Goal: Entertainment & Leisure: Consume media (video, audio)

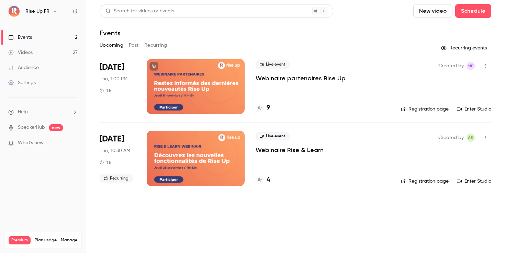
click at [49, 15] on div "Rise Up FR" at bounding box center [46, 11] width 42 height 8
click at [49, 8] on div "Rise Up FR" at bounding box center [46, 11] width 42 height 8
click at [55, 12] on icon "button" at bounding box center [54, 11] width 5 height 5
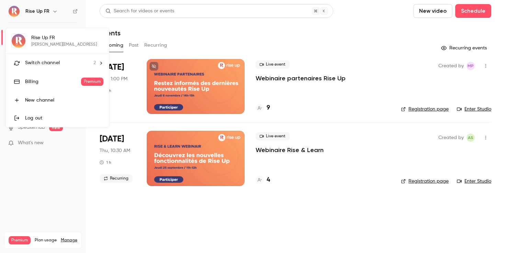
click at [47, 69] on li "Switch channel 2" at bounding box center [57, 63] width 103 height 18
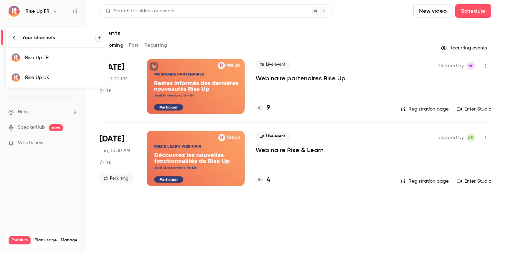
click at [50, 77] on div "Rise Up UK" at bounding box center [64, 77] width 78 height 7
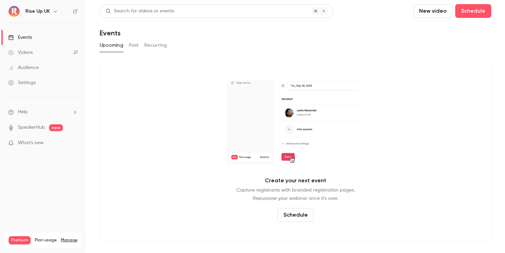
click at [52, 54] on link "Videos 21" at bounding box center [43, 52] width 86 height 15
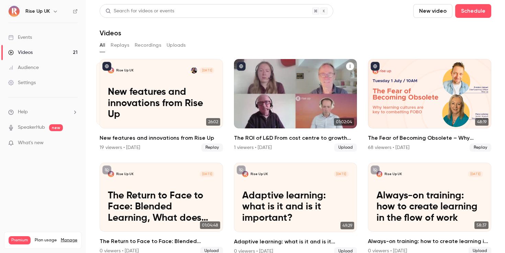
click at [290, 80] on div "Rise Up UK [DATE] The ROI of L&D From cost centre to growth engine" at bounding box center [295, 93] width 123 height 69
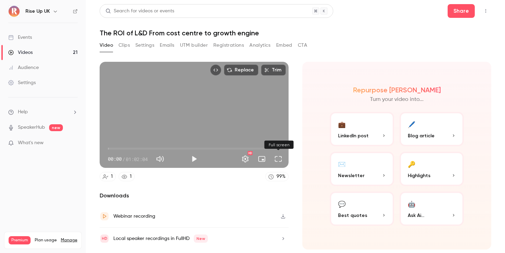
click at [277, 161] on button "Full screen" at bounding box center [278, 159] width 14 height 14
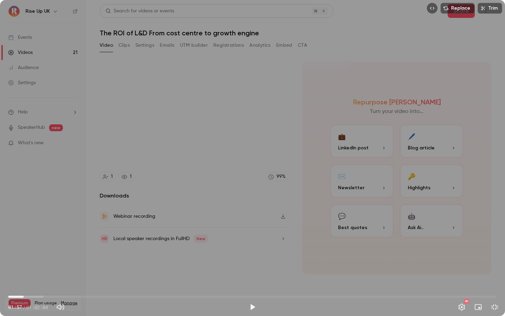
drag, startPoint x: 9, startPoint y: 297, endPoint x: 24, endPoint y: 295, distance: 14.6
click at [24, 253] on span "01:57" at bounding box center [24, 297] width 2 height 2
click at [182, 199] on div "Replace Trim 01:57 01:57 / 01:02:04 HD" at bounding box center [252, 158] width 505 height 316
click at [182, 199] on div "Replace Trim 01:58 01:58 / 01:02:04 HD" at bounding box center [252, 158] width 505 height 316
click at [181, 152] on div "Replace Trim 01:58 01:58 / 01:02:04 HD" at bounding box center [252, 158] width 505 height 316
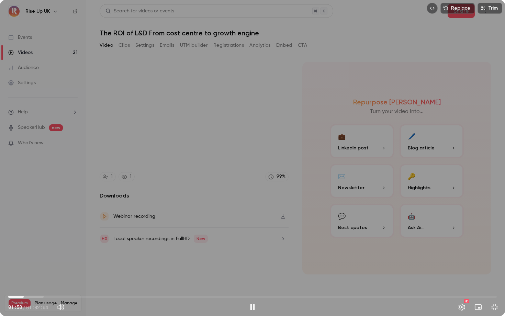
click at [181, 152] on div "Replace Trim 01:58 01:58 / 01:02:04 HD" at bounding box center [252, 158] width 505 height 316
type input "*****"
click at [23, 253] on span "01:55" at bounding box center [23, 297] width 2 height 2
click at [496, 253] on button "Exit full screen" at bounding box center [494, 307] width 14 height 14
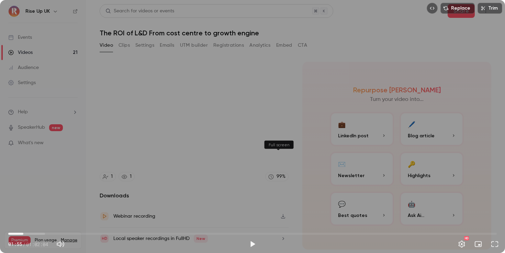
click at [487, 237] on button "Full screen" at bounding box center [494, 244] width 14 height 14
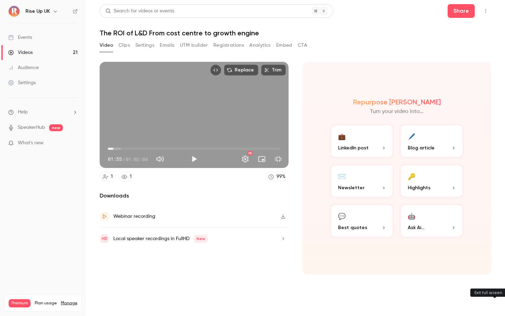
click at [285, 166] on button "Exit full screen" at bounding box center [278, 159] width 14 height 14
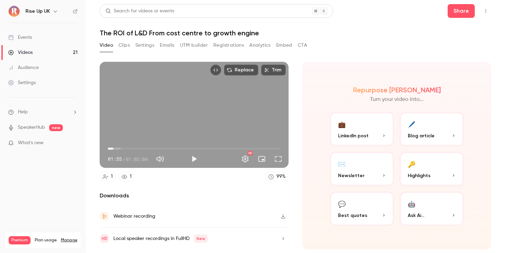
click at [381, 139] on p "LinkedIn post" at bounding box center [362, 135] width 48 height 7
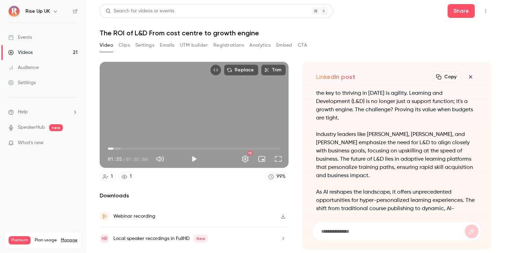
scroll to position [-82, 0]
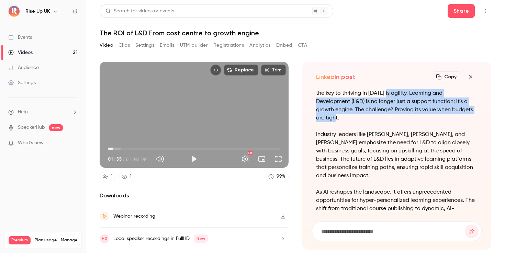
drag, startPoint x: 384, startPoint y: 102, endPoint x: 469, endPoint y: 115, distance: 85.4
click at [469, 115] on p "In a world where skills are becoming obsolete faster than ever, the key to thri…" at bounding box center [396, 101] width 161 height 41
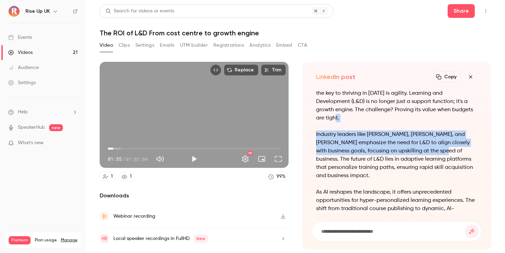
drag, startPoint x: 469, startPoint y: 115, endPoint x: 443, endPoint y: 156, distance: 48.0
click at [443, 156] on div "In a world where skills are becoming obsolete faster than ever, the key to thri…" at bounding box center [396, 188] width 161 height 214
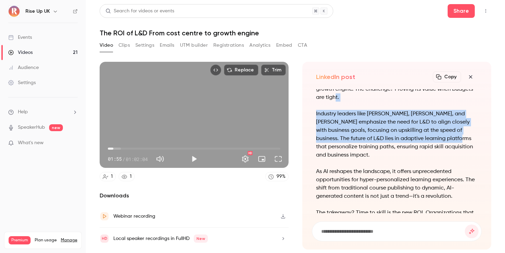
scroll to position [-59, 0]
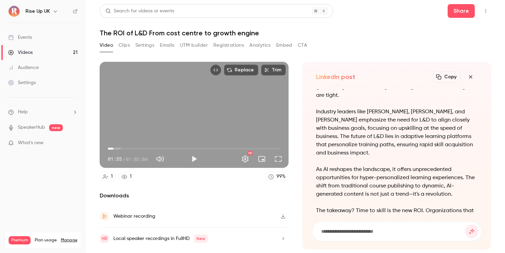
click at [443, 156] on p "Industry leaders like [PERSON_NAME], [PERSON_NAME], and [PERSON_NAME] emphasize…" at bounding box center [396, 132] width 161 height 49
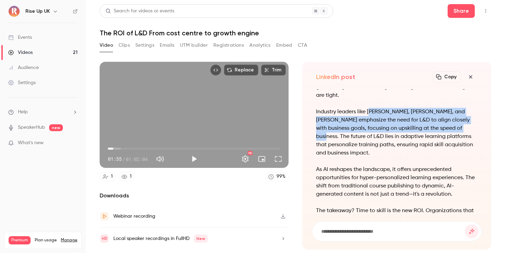
drag, startPoint x: 370, startPoint y: 115, endPoint x: 469, endPoint y: 128, distance: 99.7
click at [469, 128] on p "Industry leaders like [PERSON_NAME], [PERSON_NAME], and [PERSON_NAME] emphasize…" at bounding box center [396, 132] width 161 height 49
drag, startPoint x: 475, startPoint y: 128, endPoint x: 368, endPoint y: 112, distance: 108.0
click at [368, 112] on p "Industry leaders like [PERSON_NAME], [PERSON_NAME], and [PERSON_NAME] emphasize…" at bounding box center [396, 132] width 161 height 49
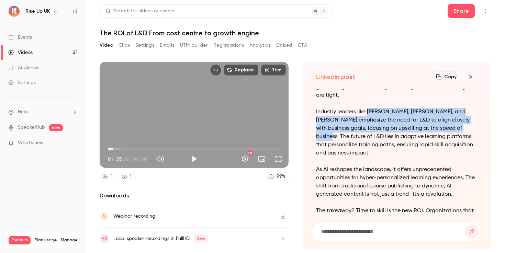
copy p "[PERSON_NAME], [PERSON_NAME], and [PERSON_NAME] emphasize the need for L&D to a…"
